Goal: Task Accomplishment & Management: Use online tool/utility

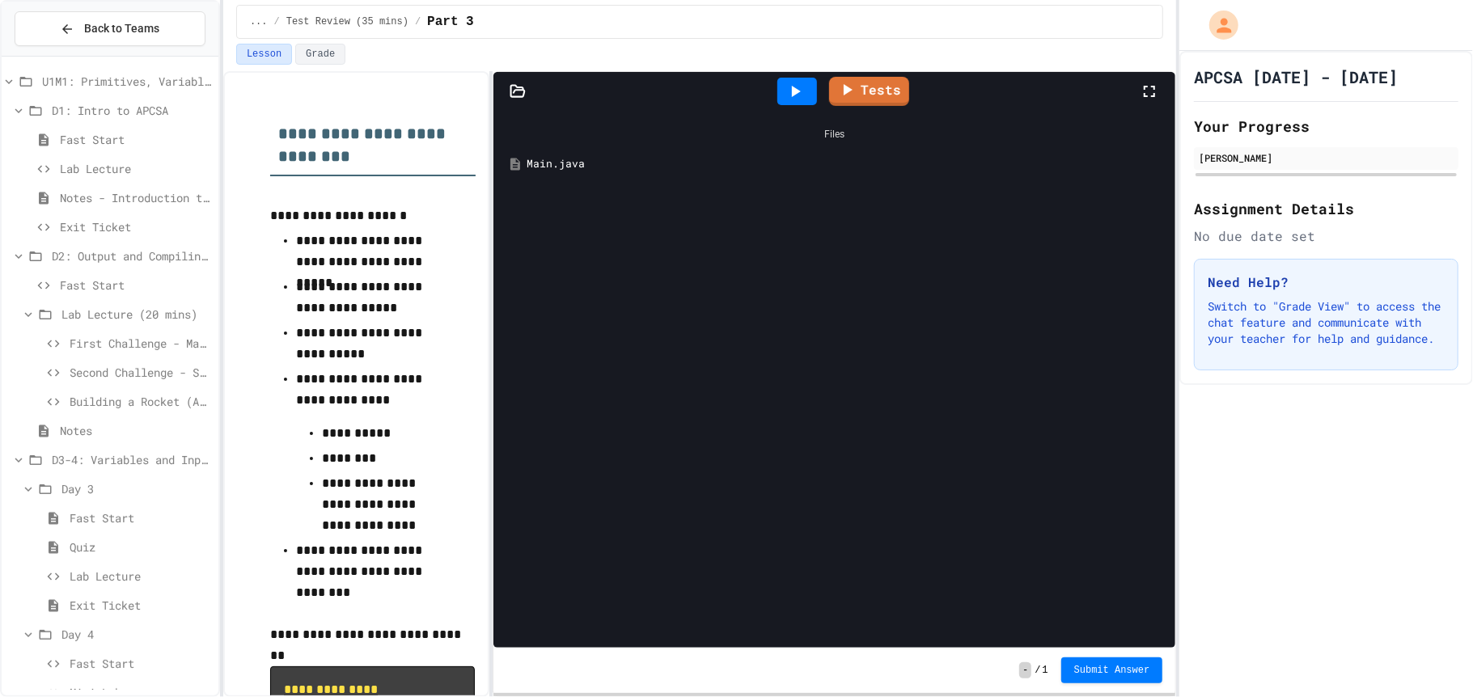
click at [787, 95] on icon at bounding box center [794, 91] width 19 height 19
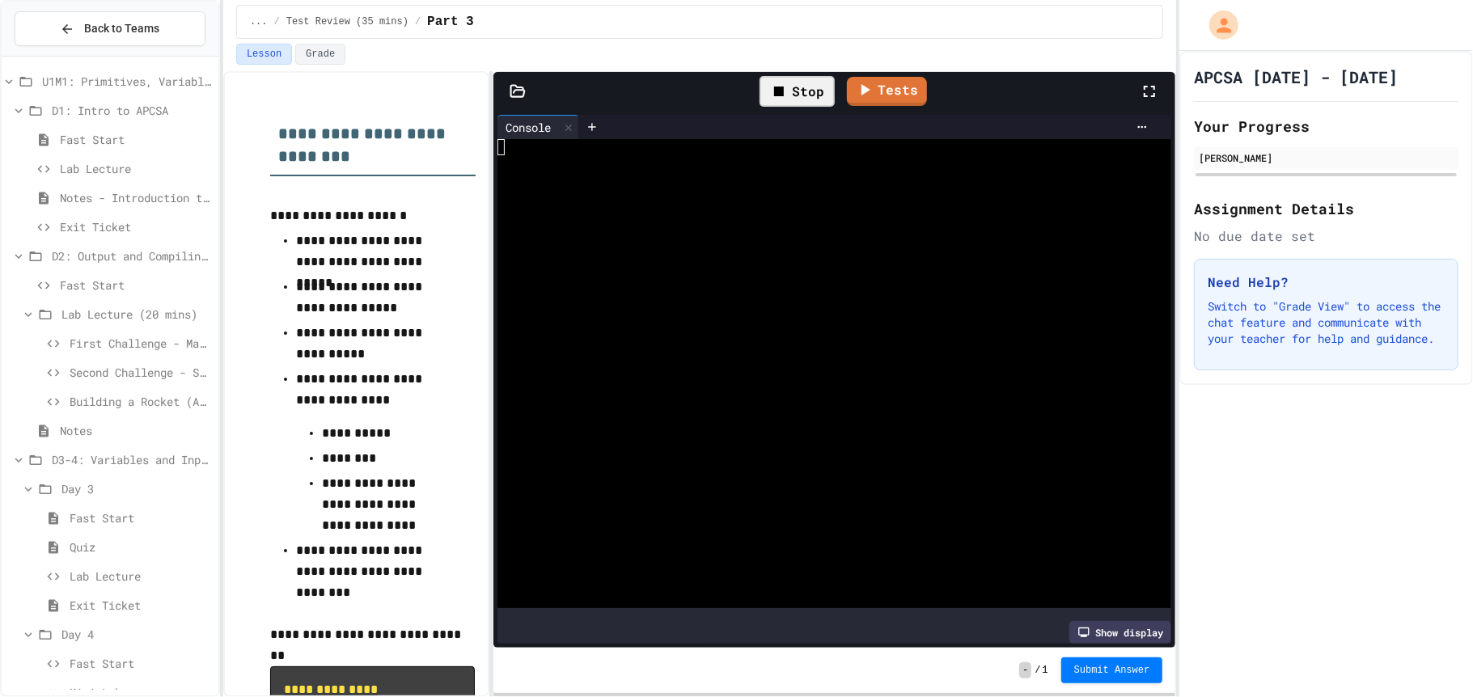
click at [786, 95] on icon at bounding box center [778, 91] width 19 height 19
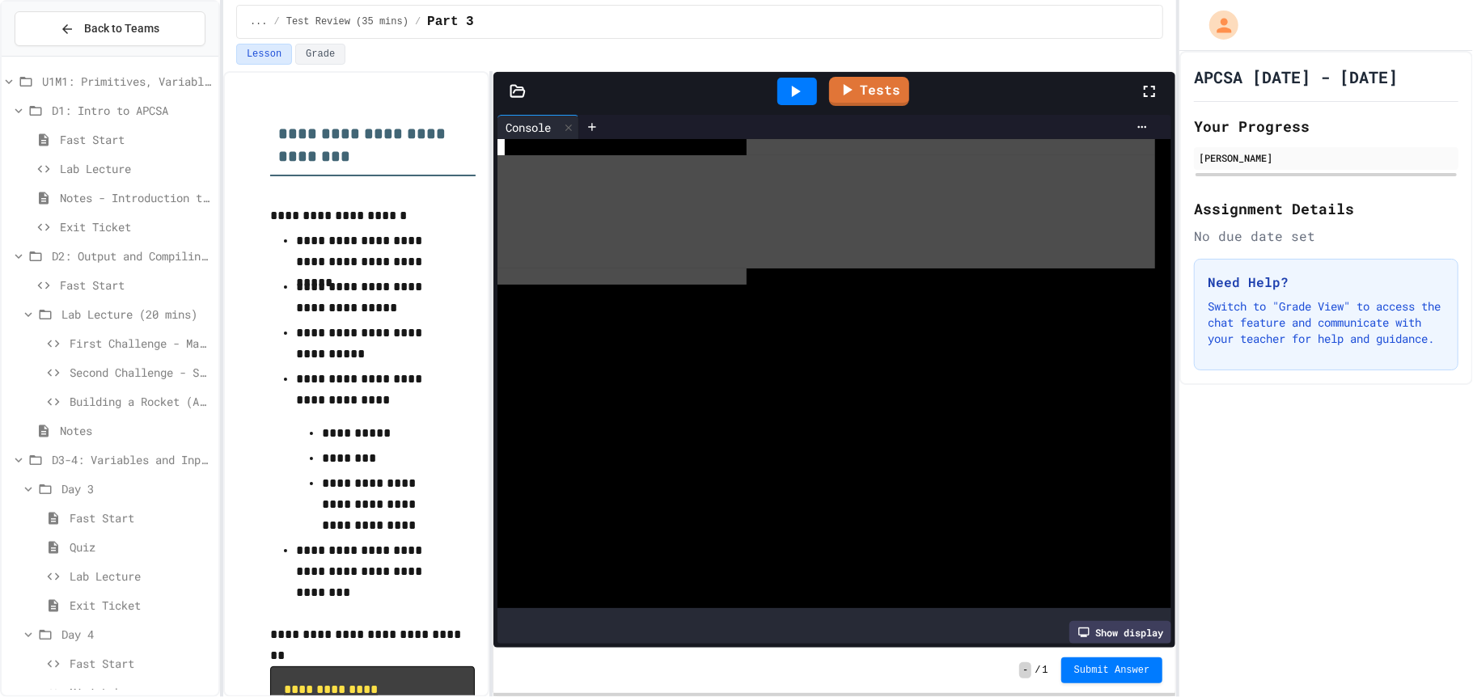
drag, startPoint x: 745, startPoint y: 148, endPoint x: 750, endPoint y: 272, distance: 123.8
click at [750, 272] on div at bounding box center [825, 373] width 657 height 469
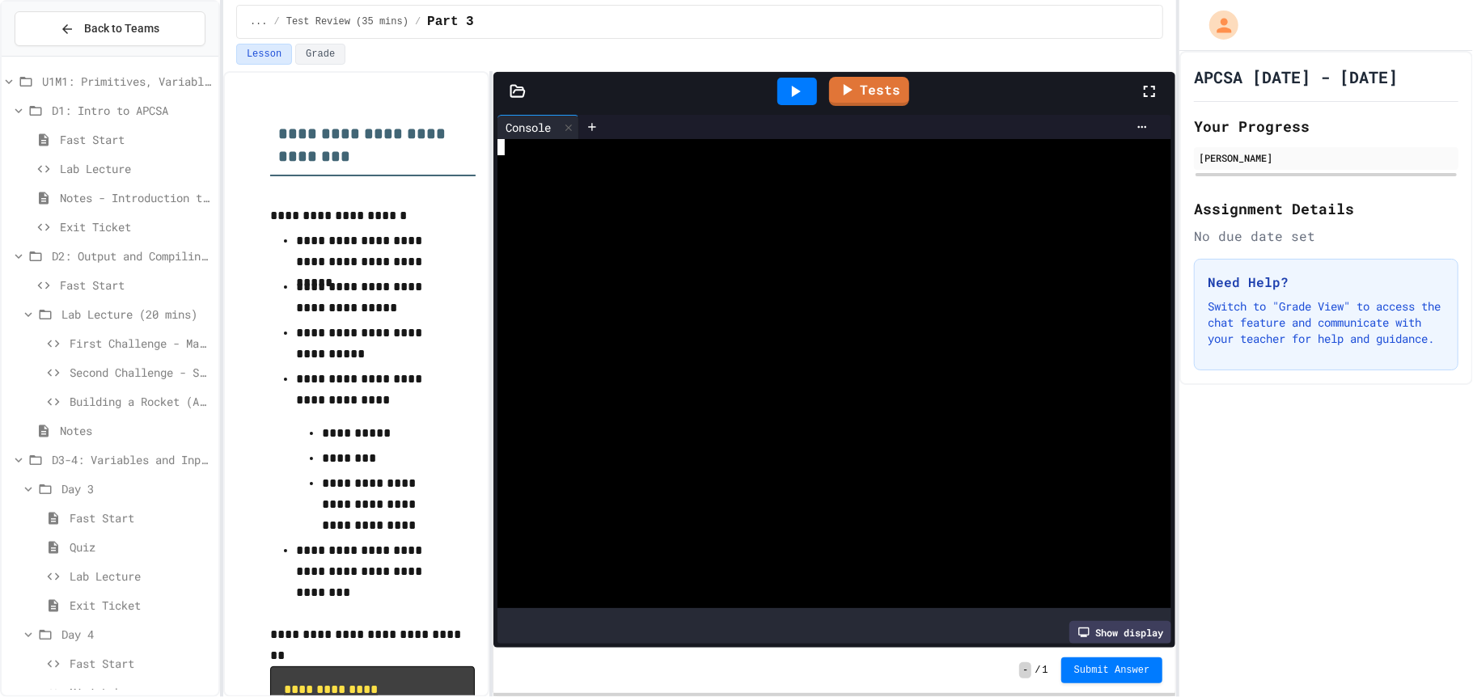
click at [799, 286] on div at bounding box center [825, 293] width 657 height 16
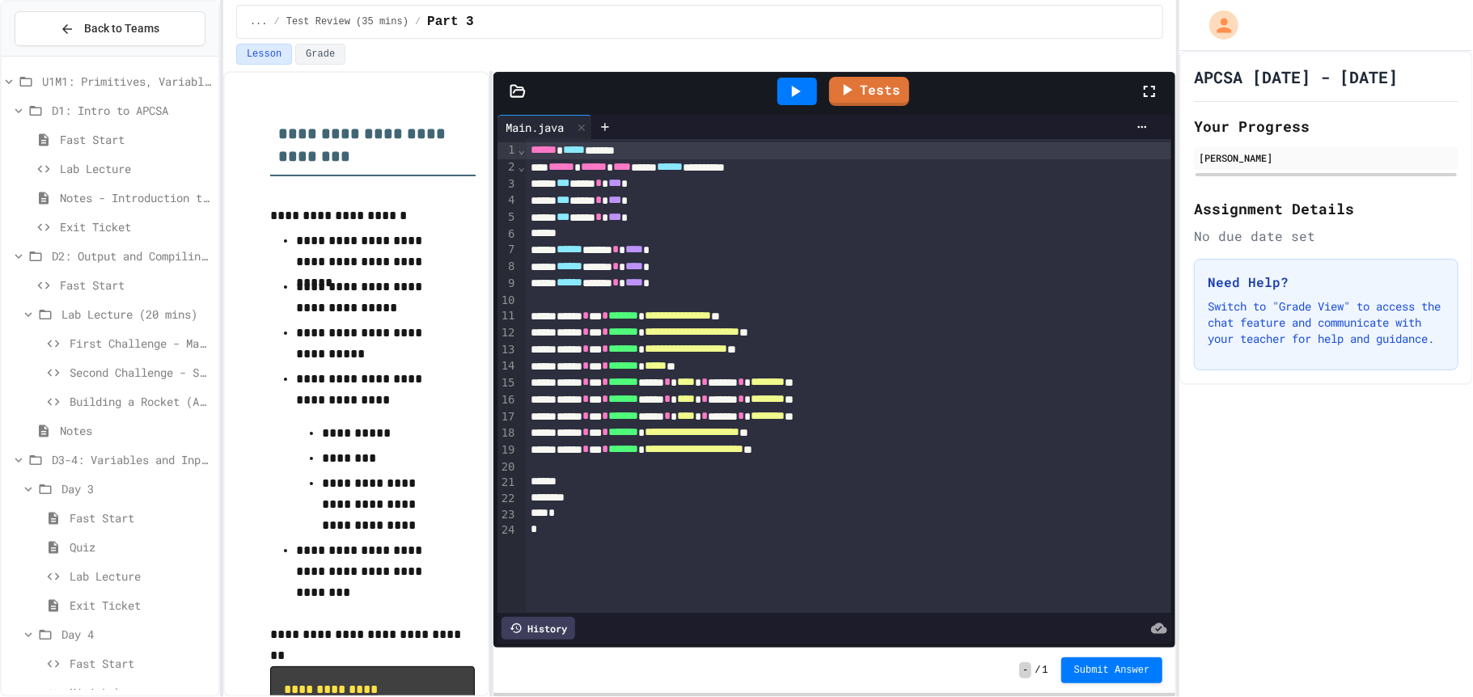
click at [806, 97] on div at bounding box center [797, 91] width 40 height 27
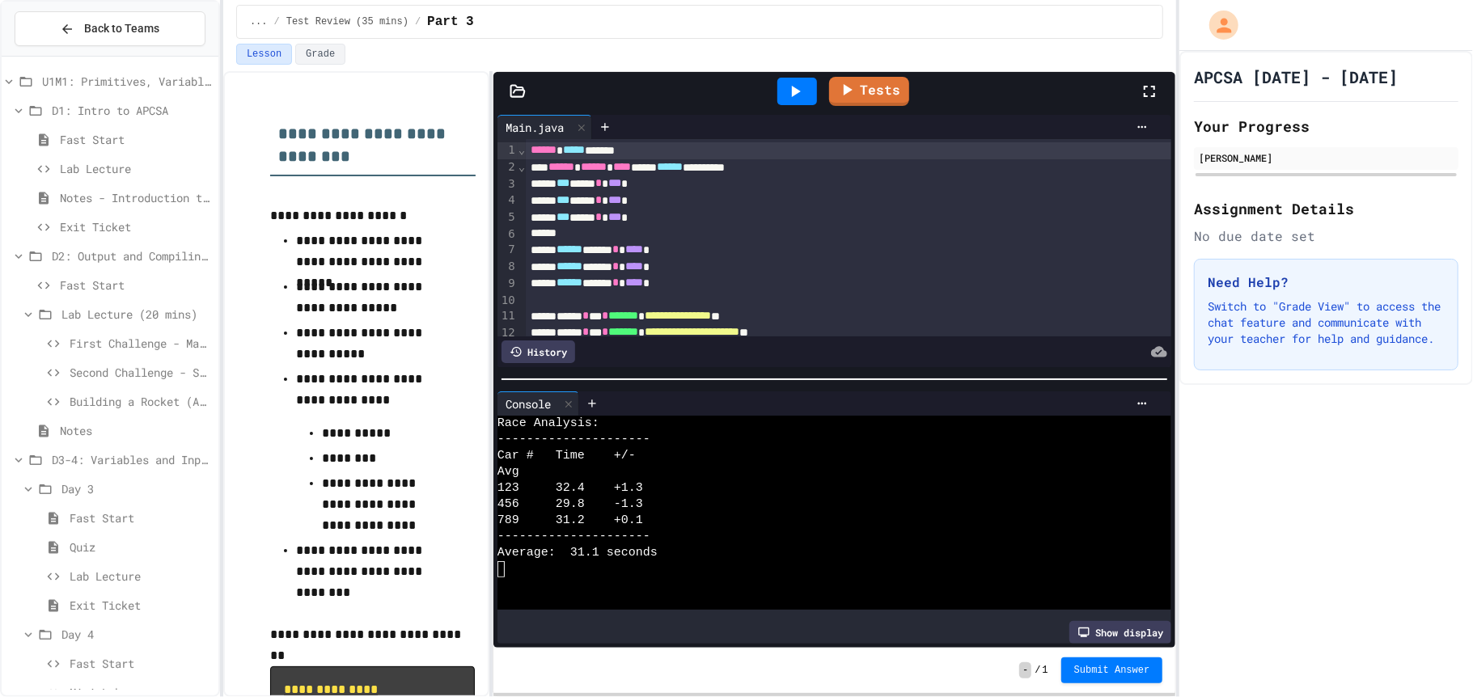
click at [806, 97] on div at bounding box center [797, 91] width 40 height 27
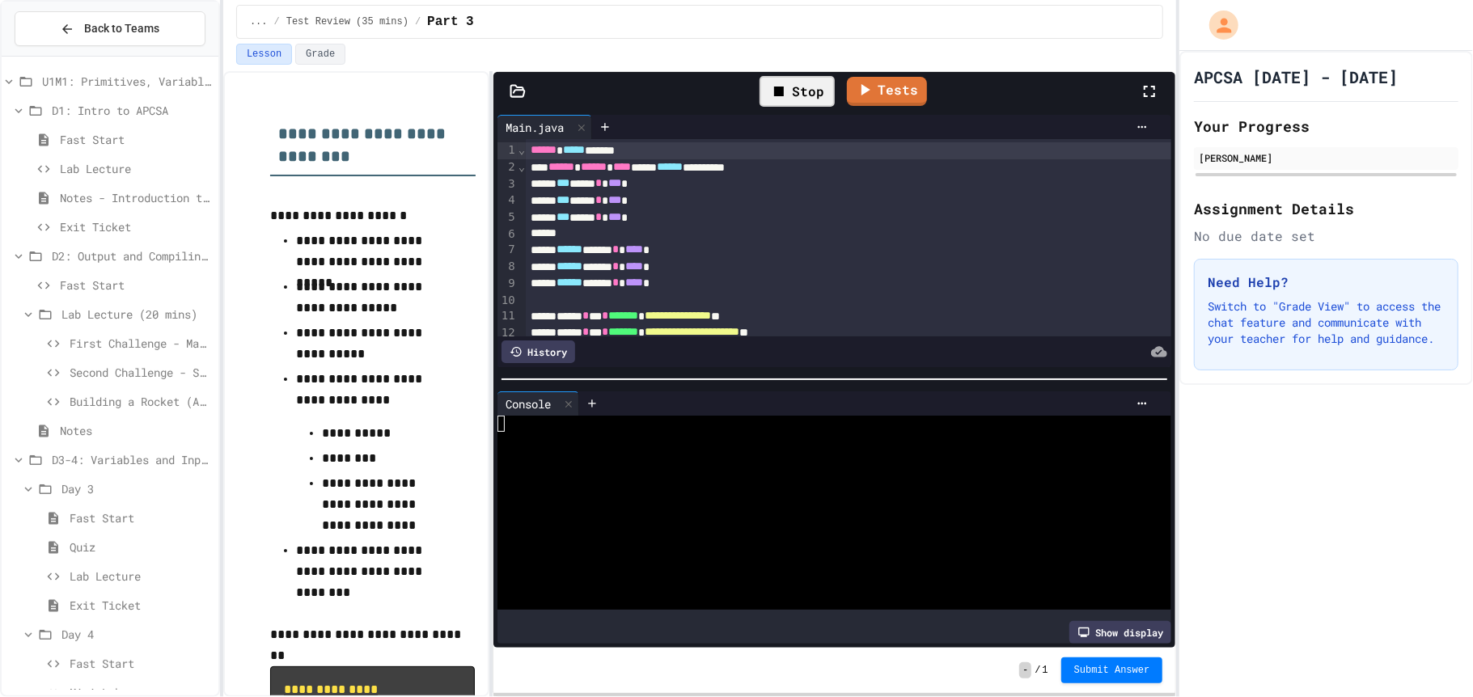
click at [806, 97] on div "Stop" at bounding box center [796, 91] width 75 height 31
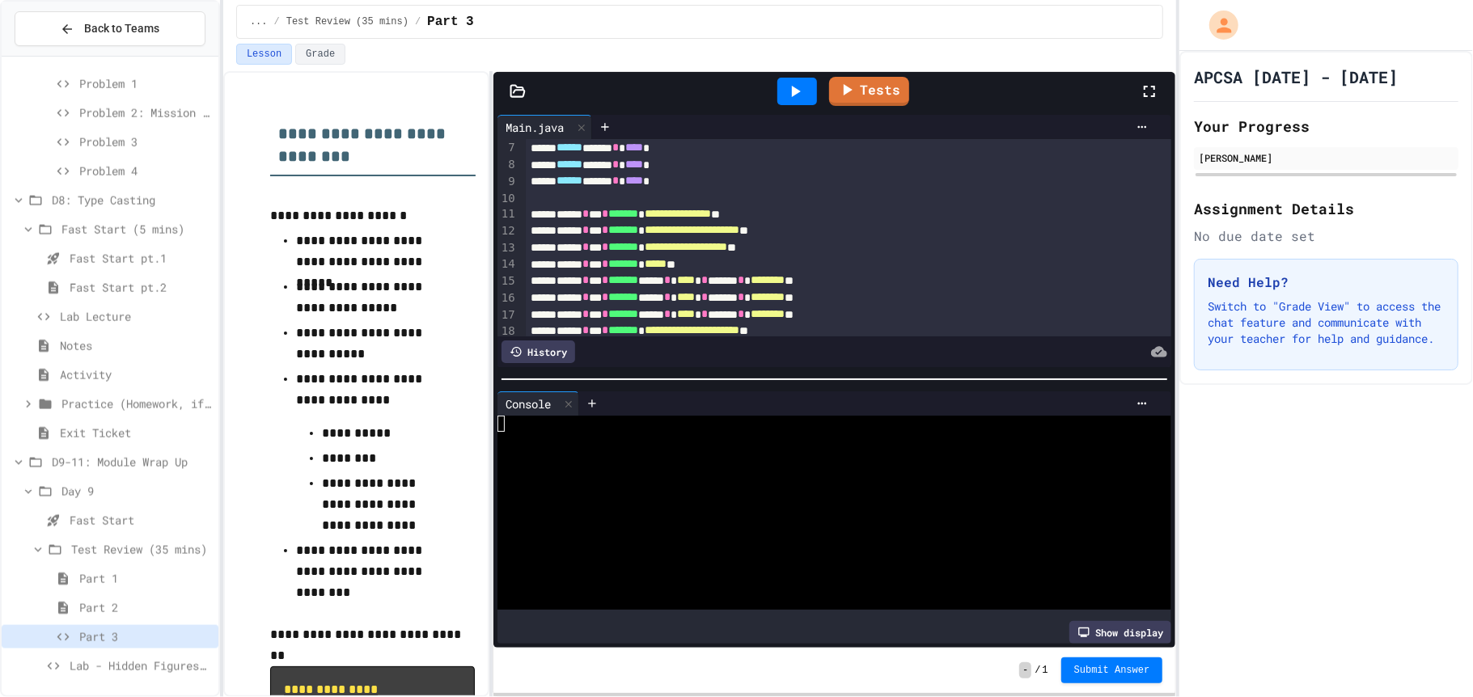
scroll to position [205, 0]
